Goal: Transaction & Acquisition: Purchase product/service

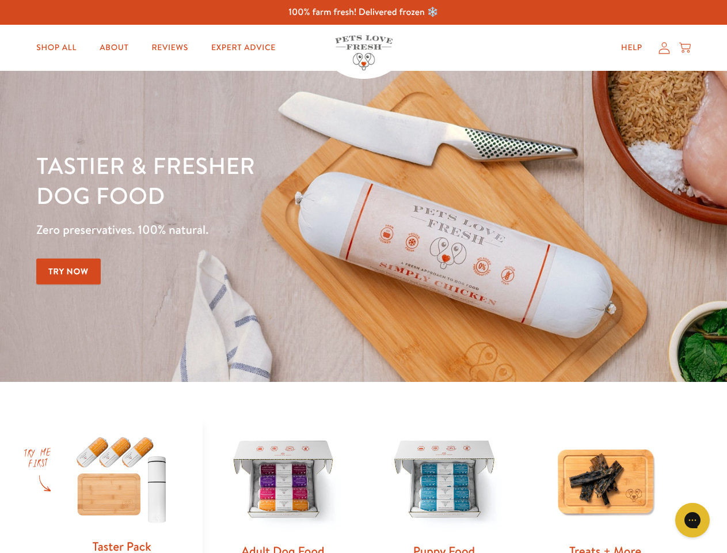
click at [363, 276] on div "Tastier & fresher dog food Zero preservatives. 100% natural. Try Now" at bounding box center [254, 226] width 436 height 152
click at [693, 520] on icon "Gorgias live chat" at bounding box center [692, 519] width 11 height 11
